Goal: Information Seeking & Learning: Learn about a topic

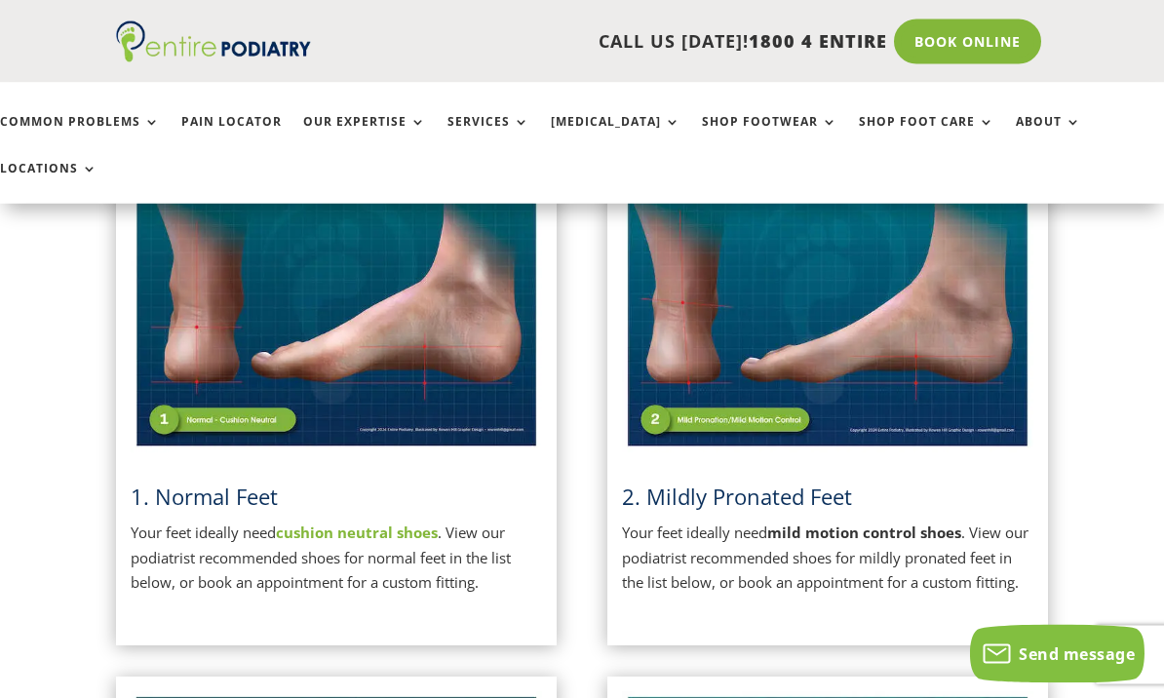
scroll to position [510, 0]
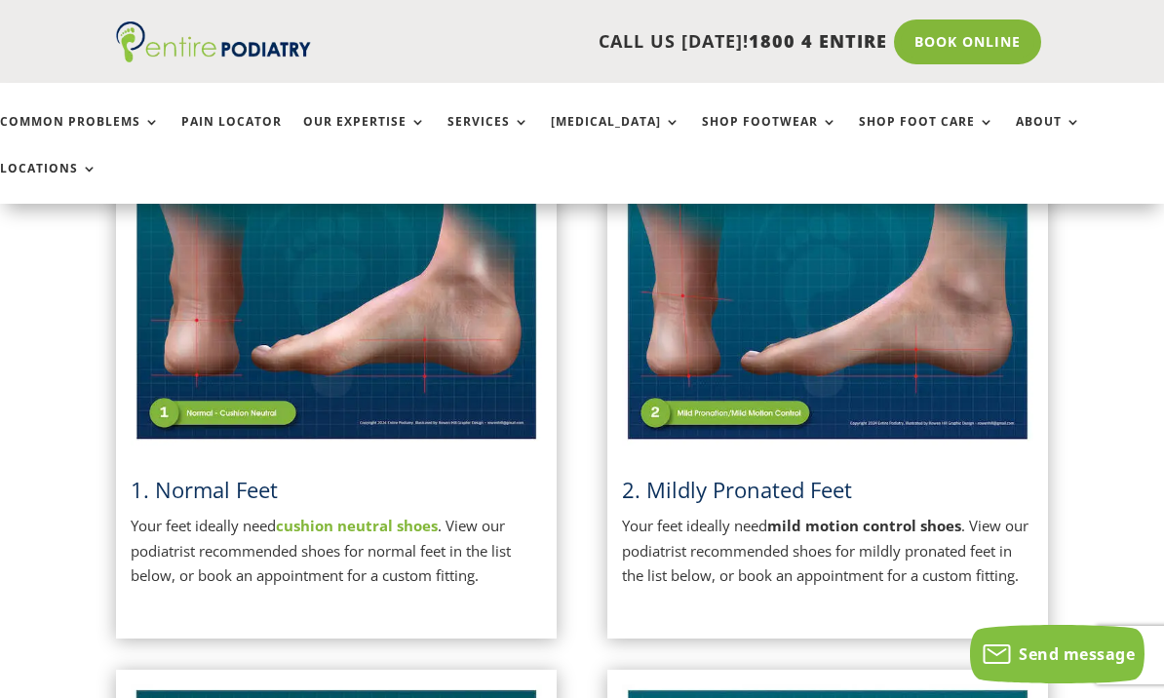
click at [393, 516] on strong "cushion neutral shoes" at bounding box center [357, 526] width 162 height 20
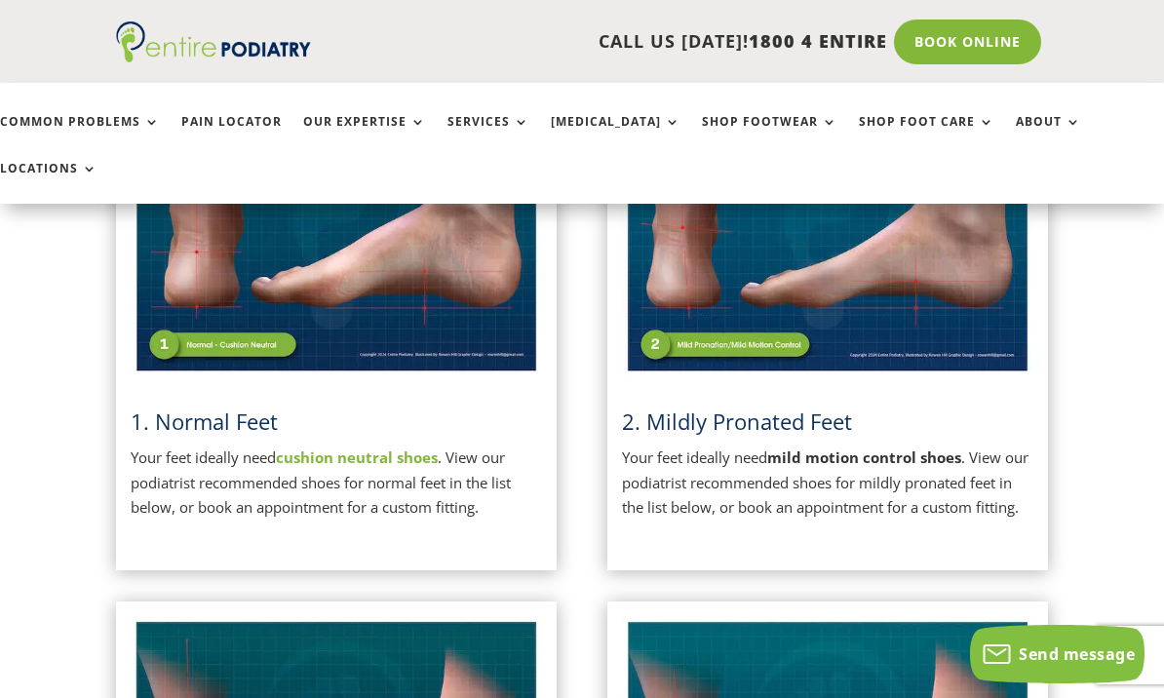
click at [896, 448] on strong "mild motion control shoes" at bounding box center [864, 458] width 194 height 20
click at [773, 305] on img at bounding box center [827, 233] width 411 height 290
click at [840, 447] on p "Your feet ideally need mild motion control shoes . View our podiatrist recommen…" at bounding box center [827, 483] width 411 height 75
click at [834, 479] on div "2. Mildly Pronated Feet Your feet ideally need mild motion control shoes . View…" at bounding box center [827, 322] width 411 height 468
click at [810, 446] on p "Your feet ideally need mild motion control shoes . View our podiatrist recommen…" at bounding box center [827, 483] width 411 height 75
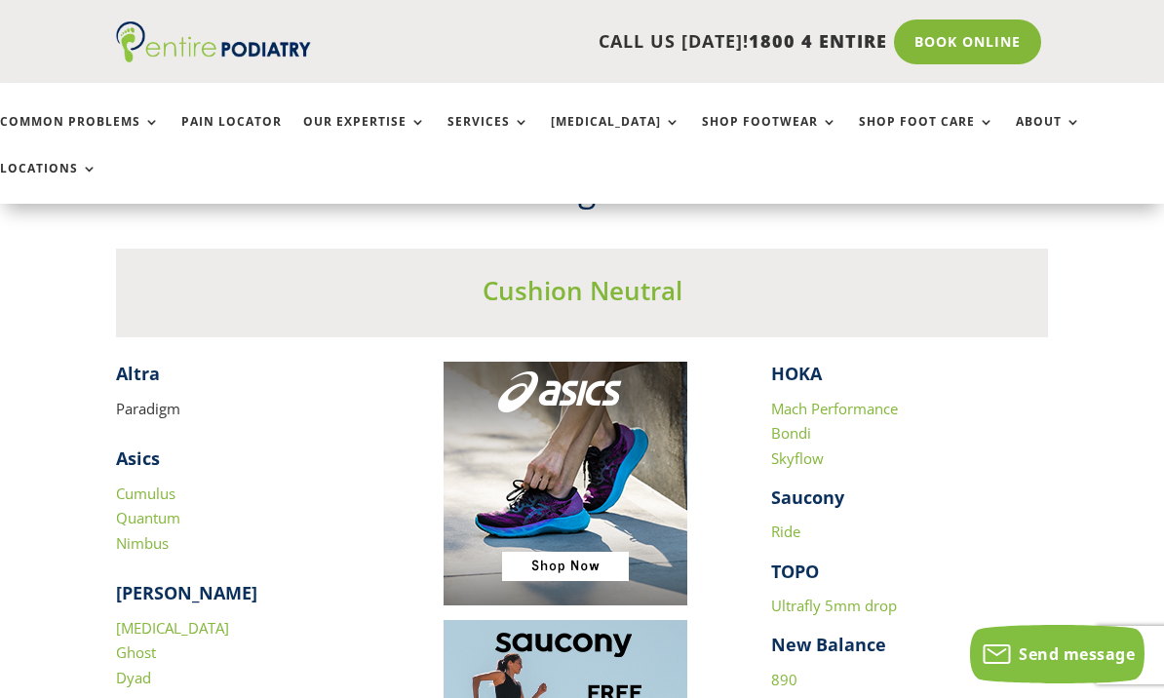
scroll to position [1709, 0]
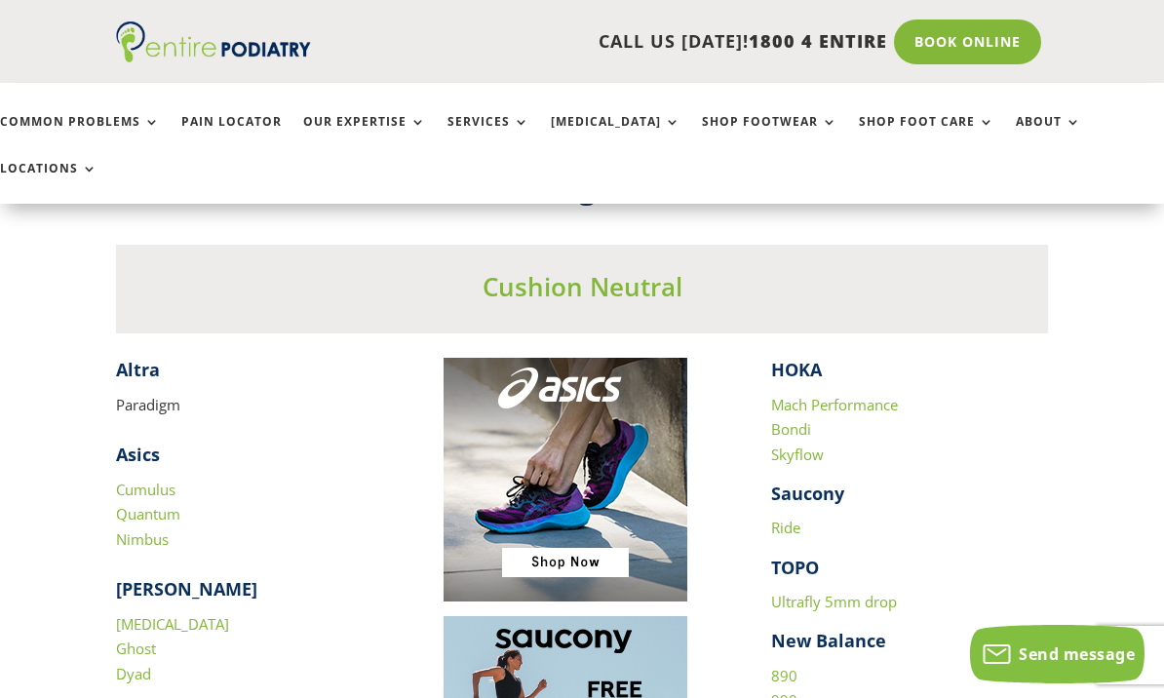
click at [793, 666] on link "890" at bounding box center [784, 676] width 26 height 20
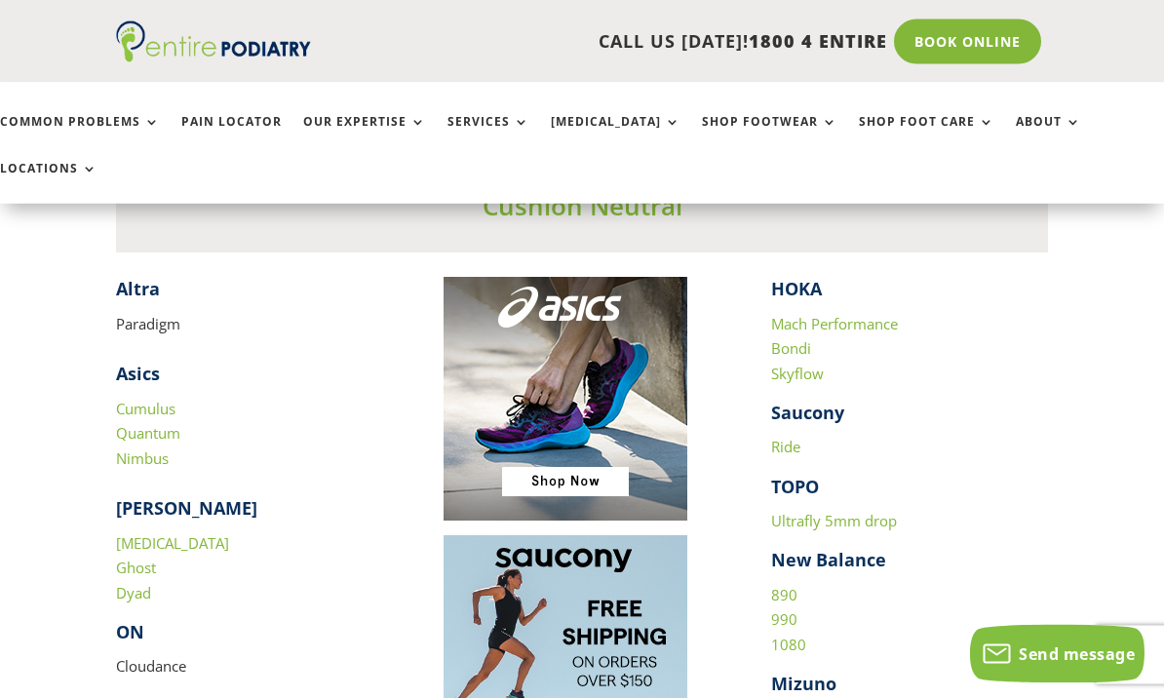
scroll to position [1789, 0]
click at [789, 609] on link "990" at bounding box center [784, 619] width 26 height 20
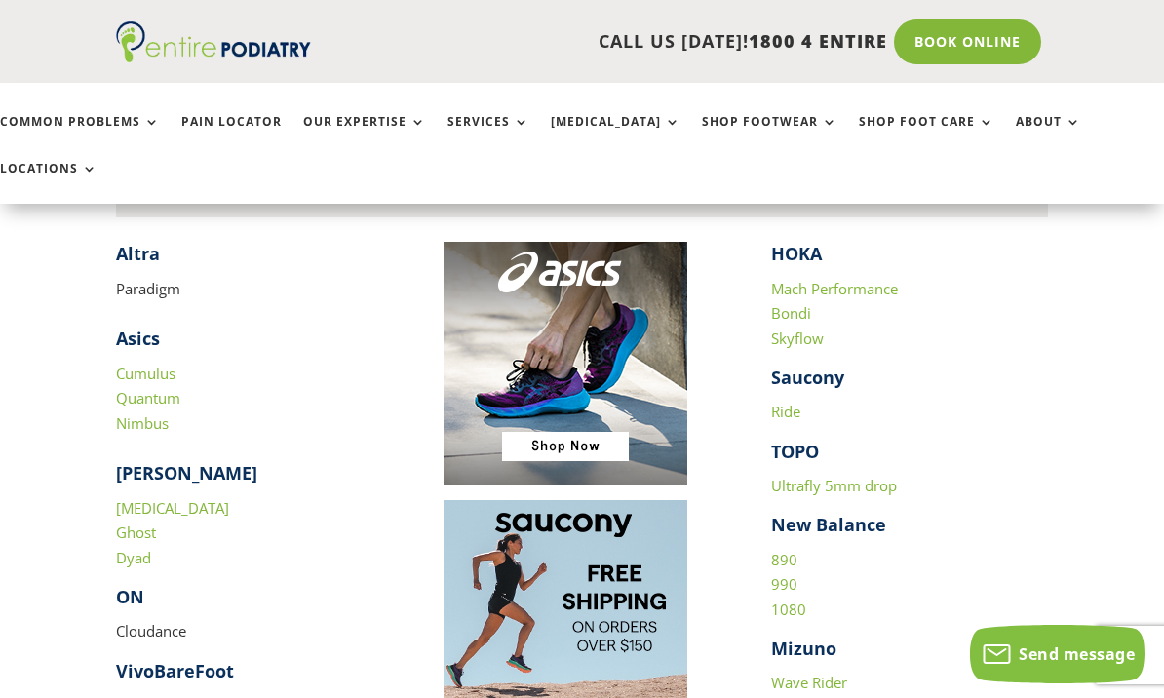
scroll to position [1821, 0]
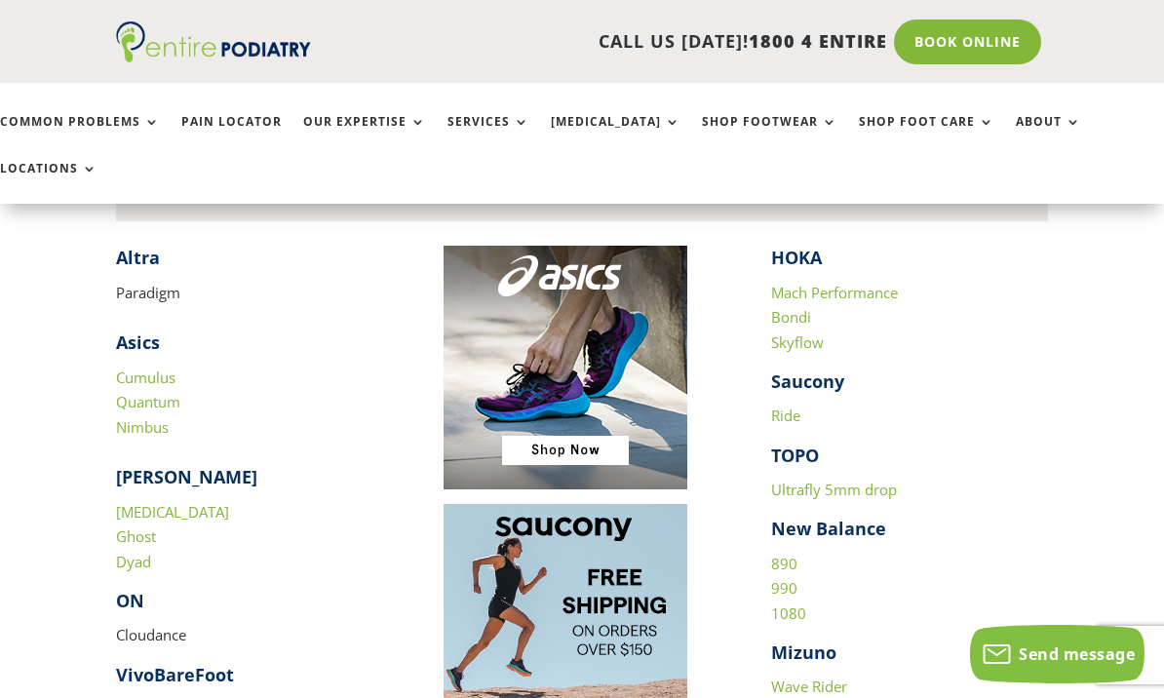
click at [784, 604] on link "1080" at bounding box center [788, 614] width 35 height 20
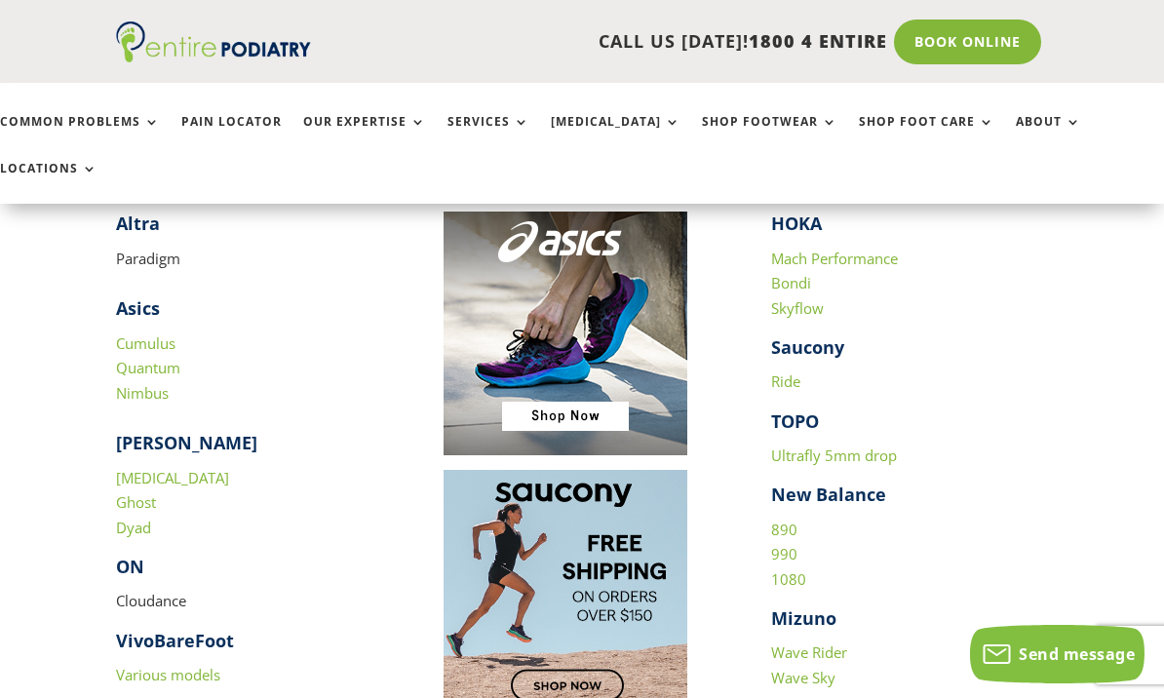
scroll to position [1850, 0]
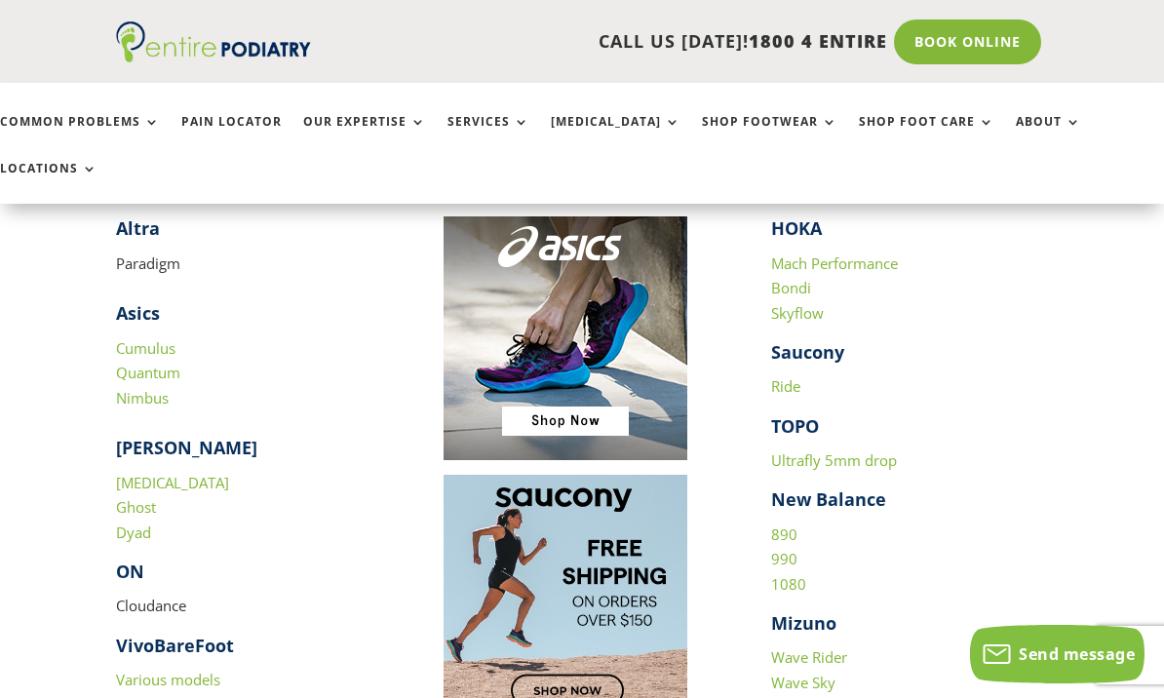
click at [137, 338] on link "Cumulus" at bounding box center [145, 348] width 59 height 20
click at [166, 363] on link "Quantum" at bounding box center [148, 373] width 64 height 20
click at [146, 388] on link "Nimbus" at bounding box center [142, 398] width 53 height 20
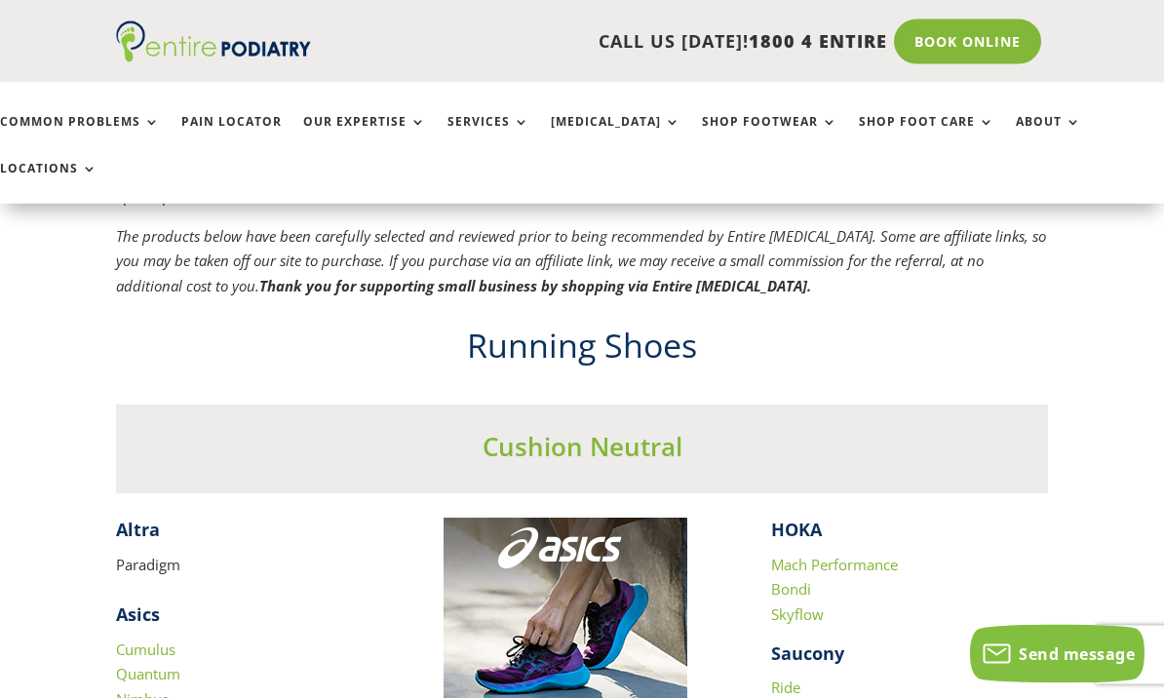
scroll to position [1554, 0]
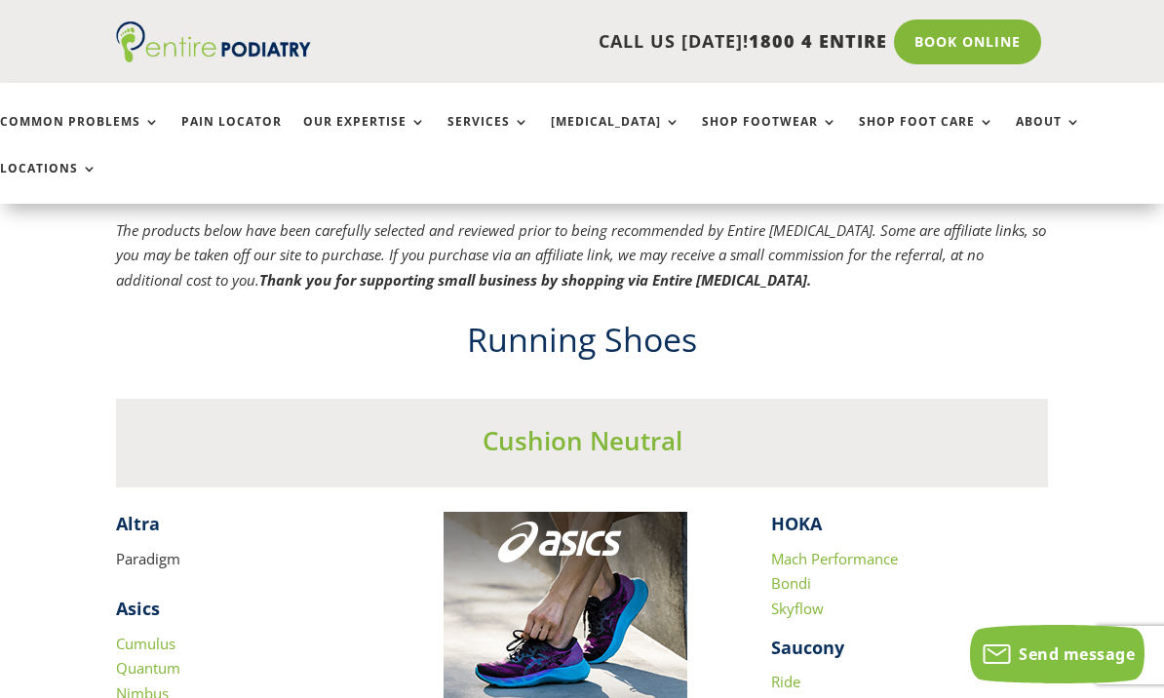
click at [841, 549] on link "Mach Performance" at bounding box center [834, 559] width 127 height 20
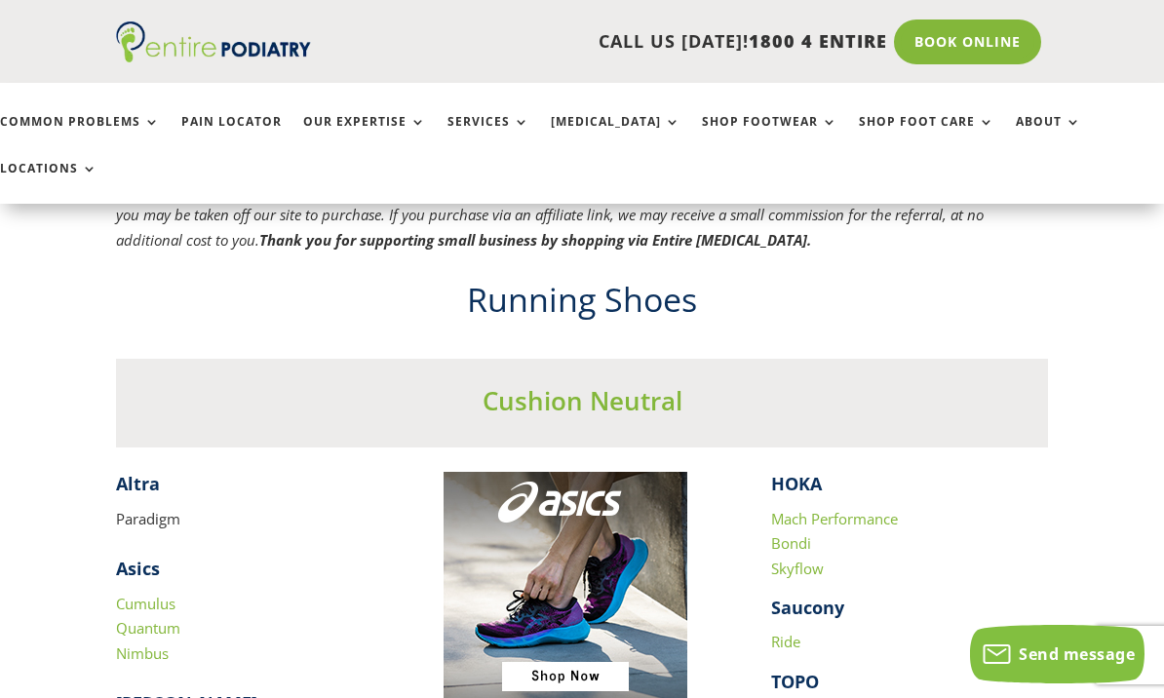
scroll to position [1593, 0]
click at [802, 534] on link "Bondi" at bounding box center [791, 544] width 40 height 20
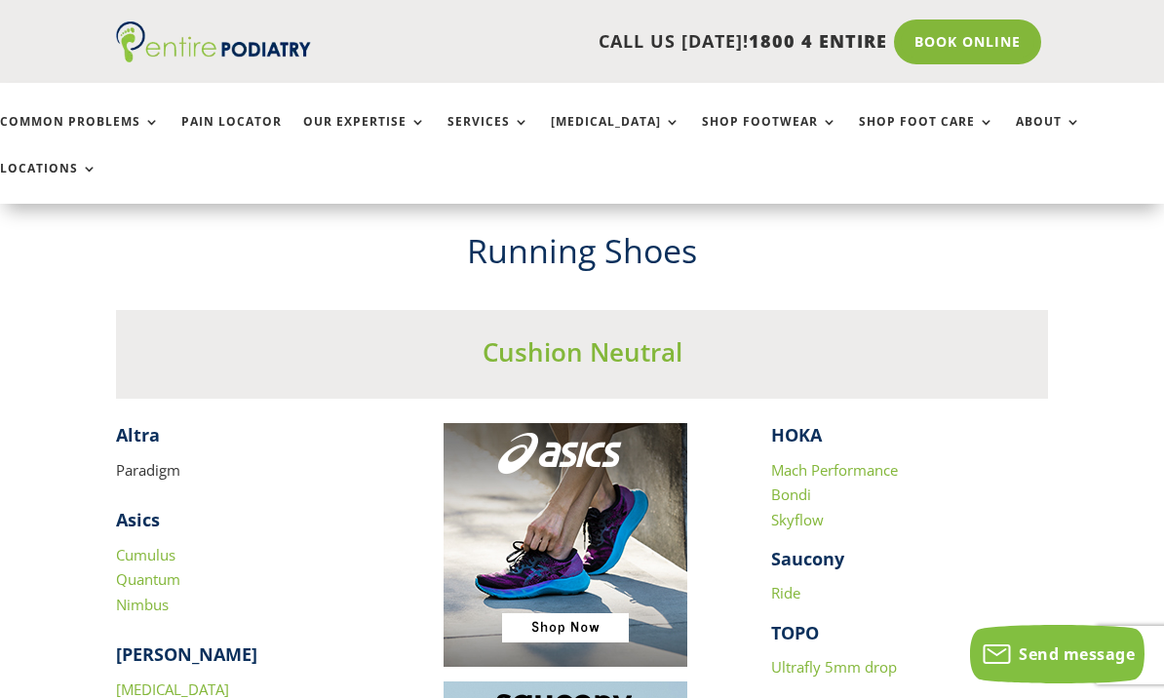
scroll to position [1647, 0]
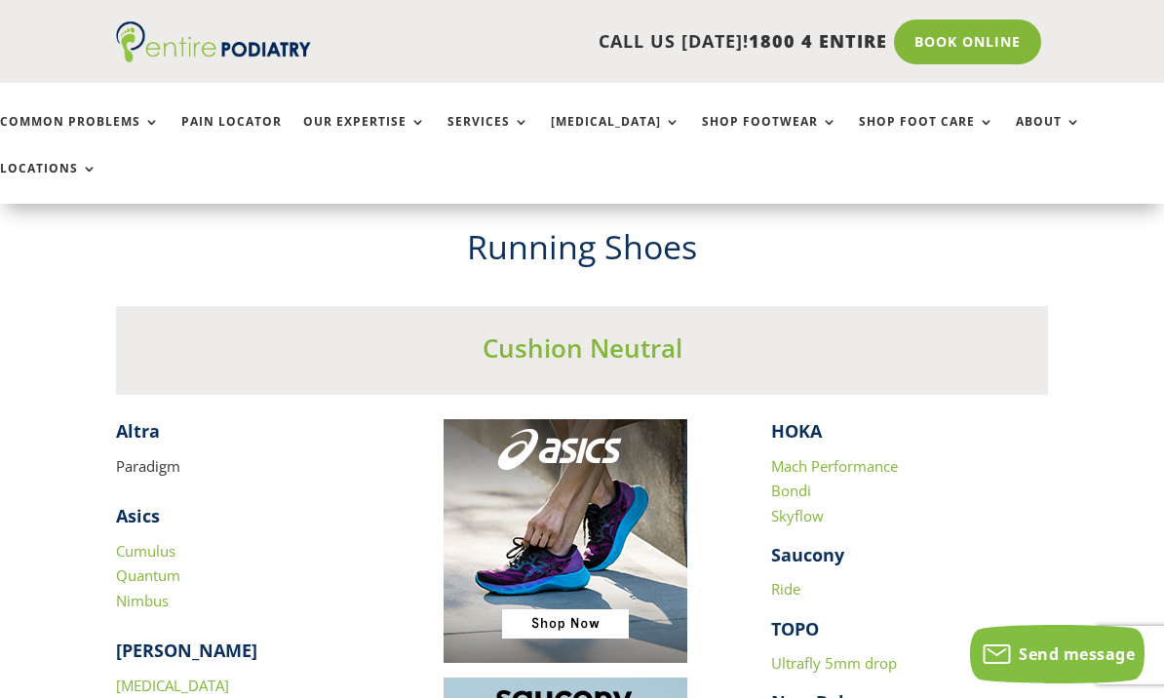
click at [815, 506] on link "Skyflow" at bounding box center [797, 516] width 53 height 20
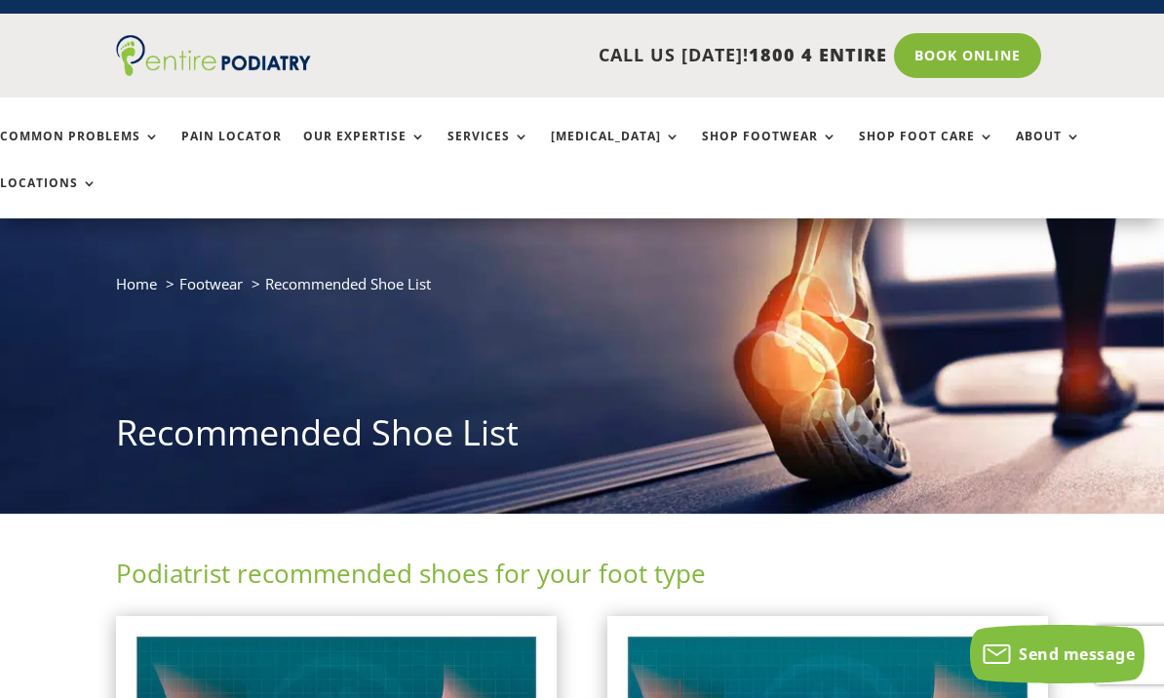
scroll to position [0, 0]
